Goal: Find specific page/section: Find specific page/section

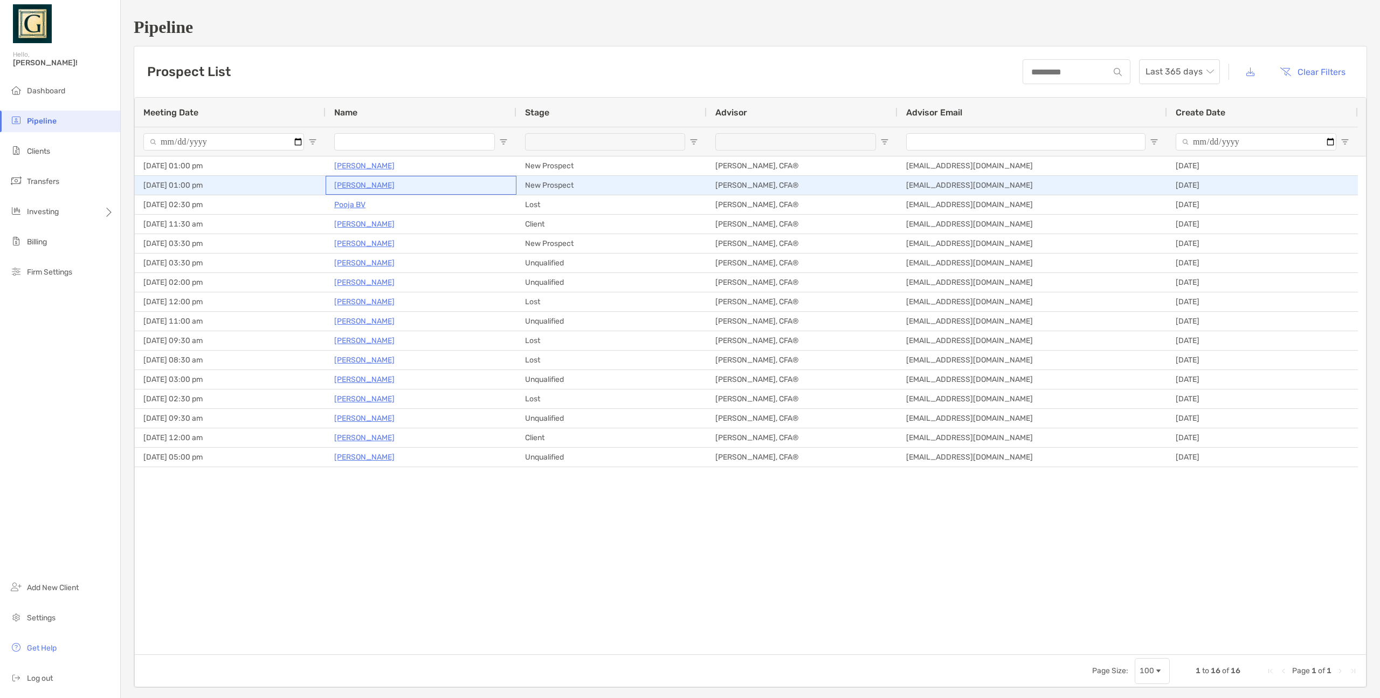
click at [349, 187] on p "[PERSON_NAME]" at bounding box center [364, 184] width 60 height 13
